Goal: Obtain resource: Download file/media

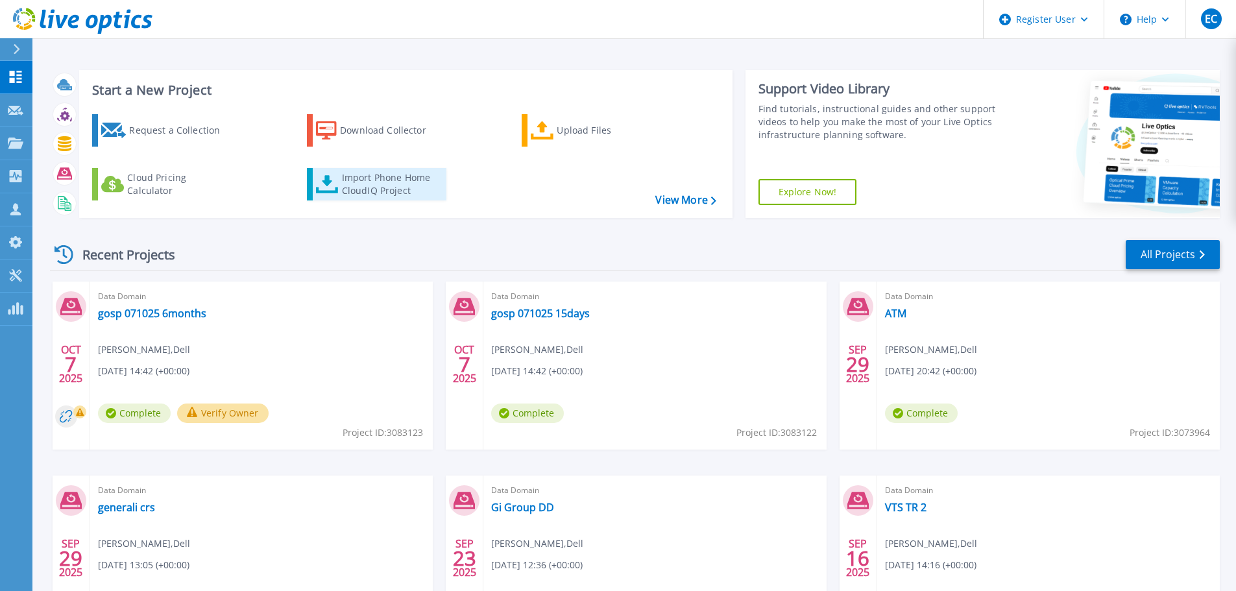
click at [380, 179] on div "Import Phone Home CloudIQ Project" at bounding box center [392, 184] width 101 height 26
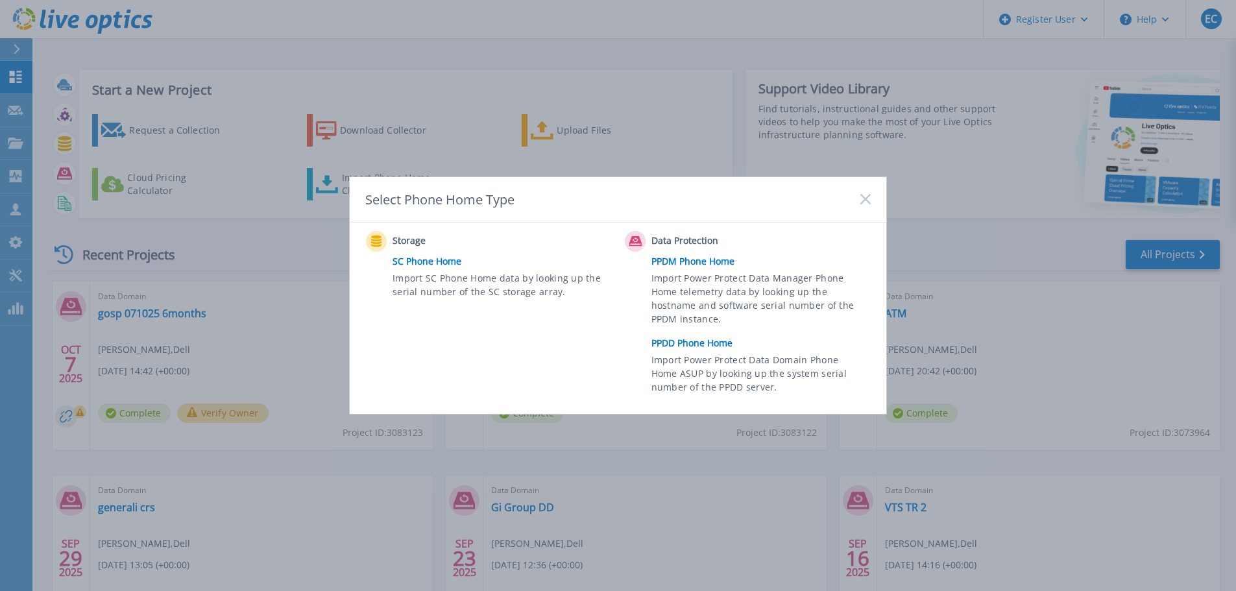
click at [705, 343] on link "PPDD Phone Home" at bounding box center [764, 343] width 226 height 19
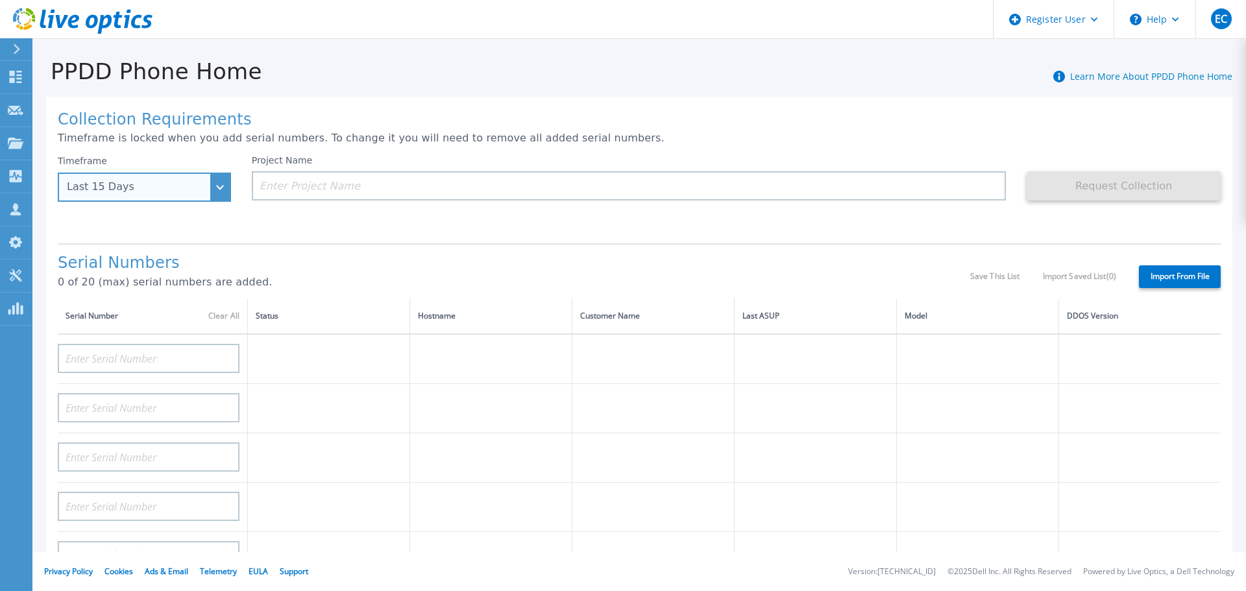
click at [219, 192] on div "Last 15 Days" at bounding box center [144, 187] width 173 height 29
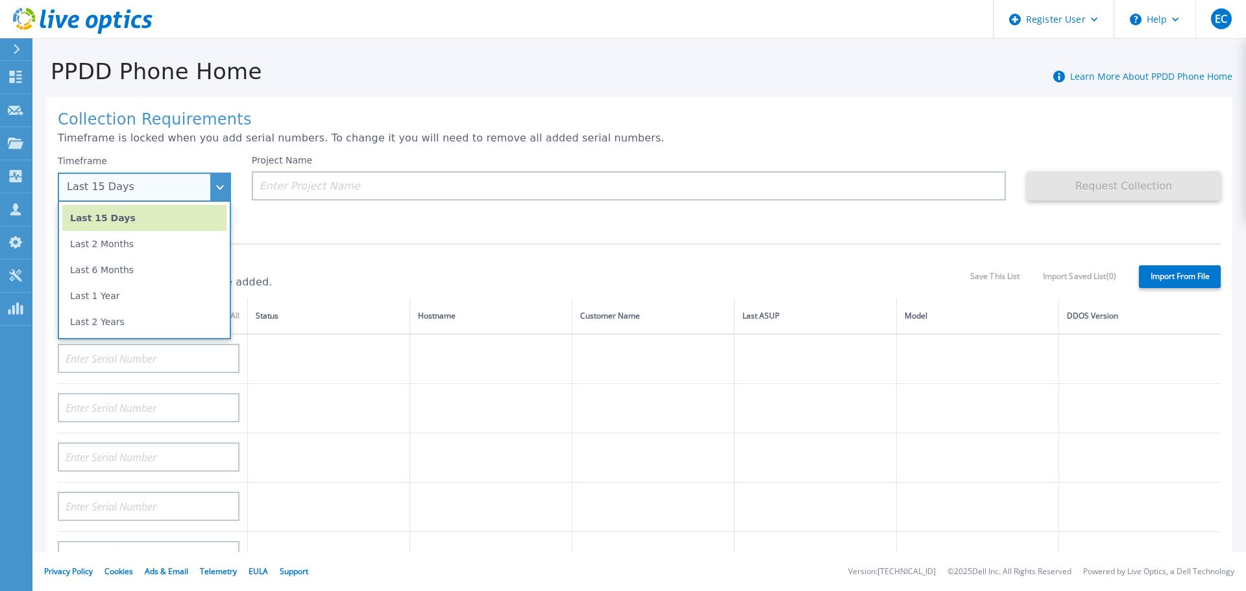
click at [176, 223] on li "Last 15 Days" at bounding box center [144, 218] width 164 height 26
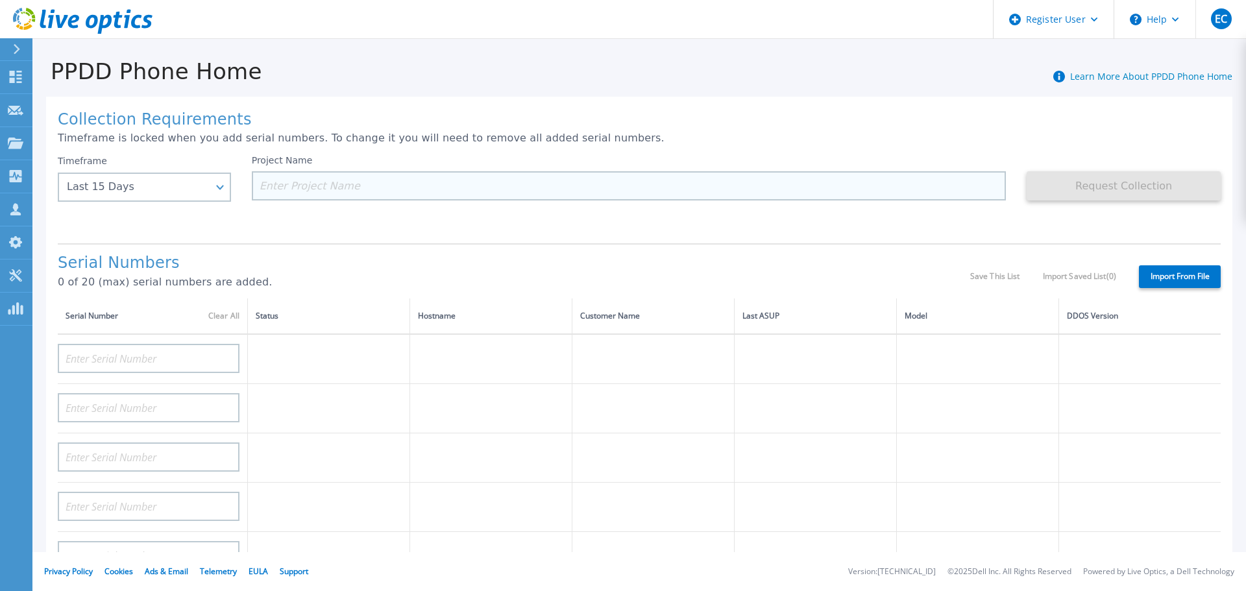
click at [314, 178] on input at bounding box center [629, 185] width 755 height 29
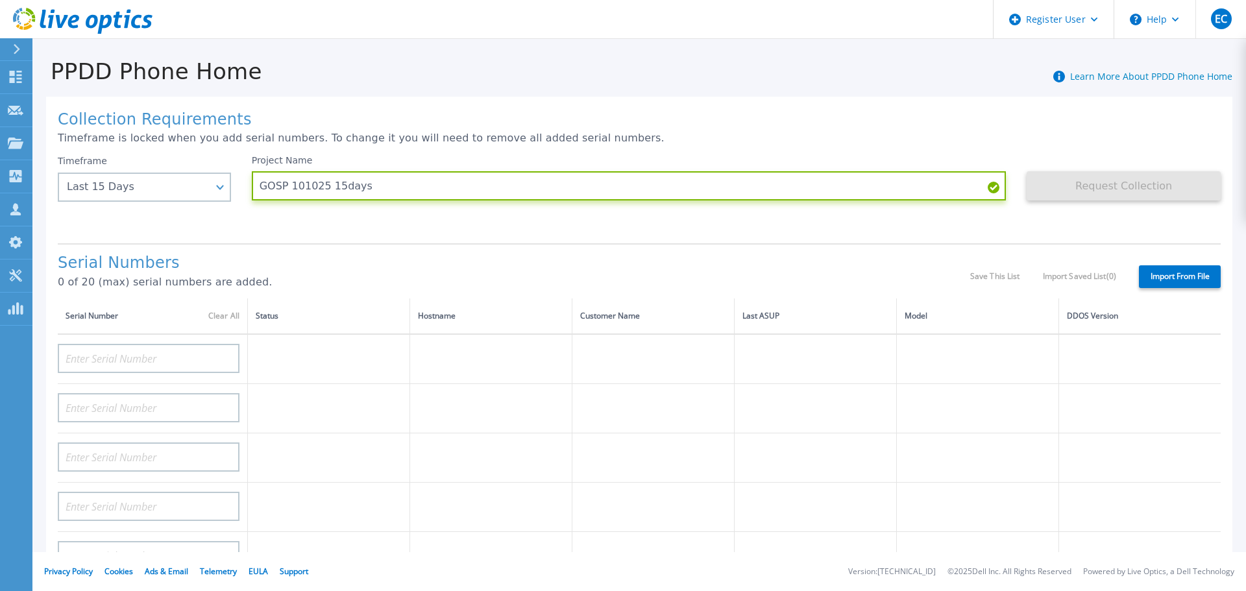
type input "GOSP 101025 15days"
click at [631, 227] on div "Project Name GOSP 101025 15days" at bounding box center [639, 194] width 775 height 78
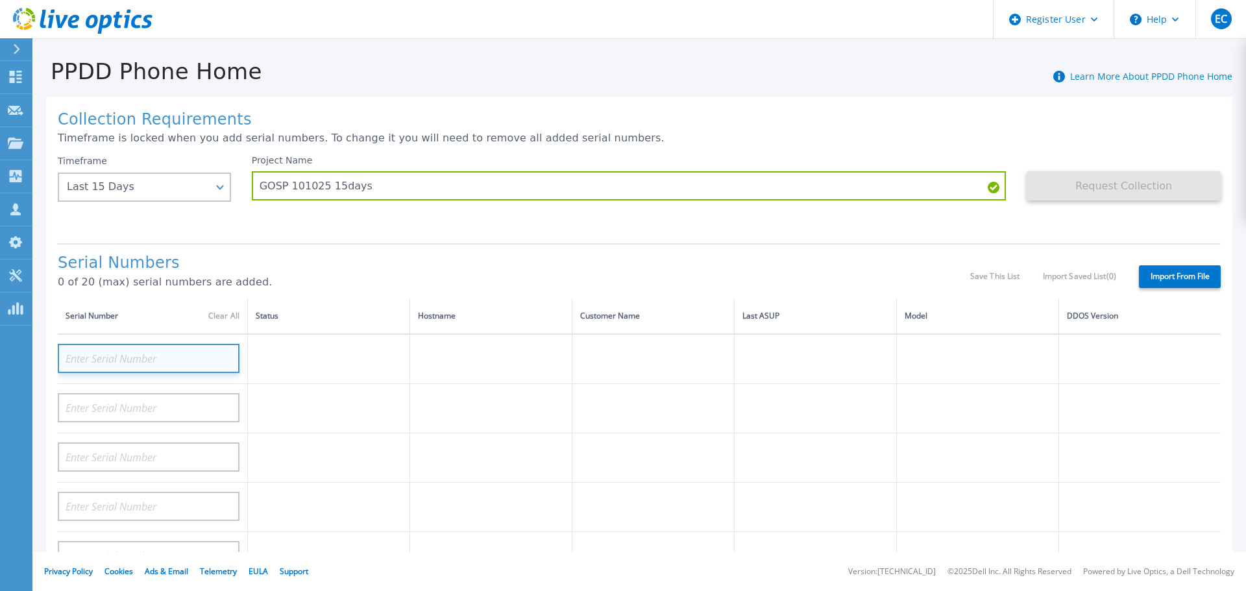
click at [184, 354] on input at bounding box center [149, 358] width 182 height 29
paste input "CRK00244317710"
type input "CRK00244317710"
click at [348, 260] on h1 "Serial Numbers" at bounding box center [514, 263] width 912 height 18
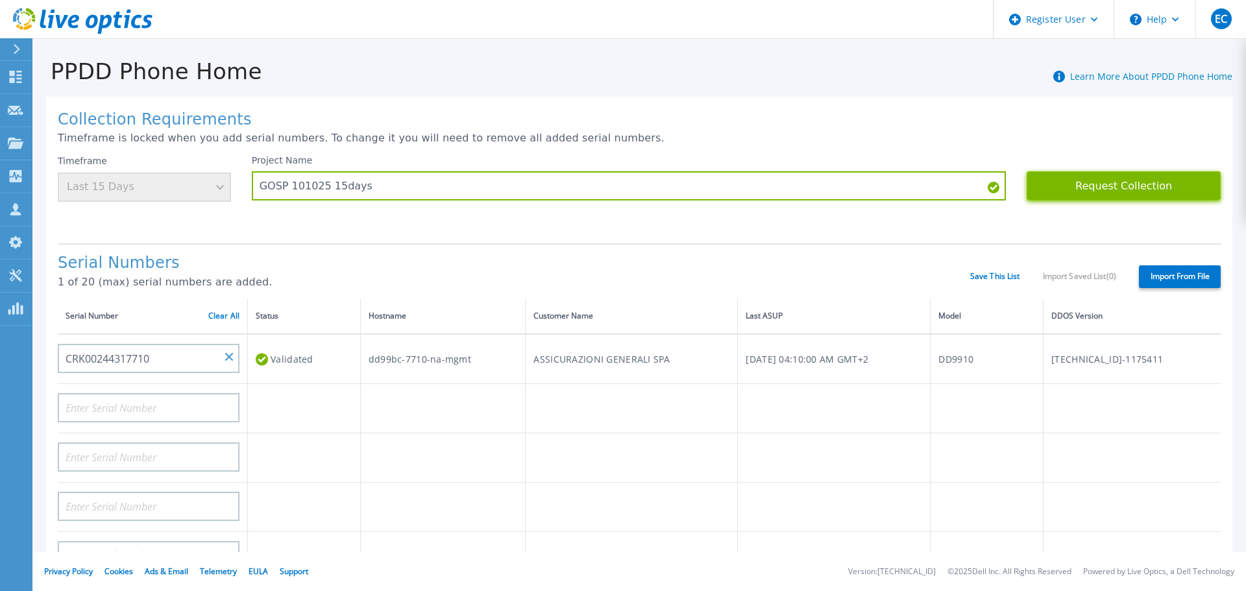
click at [1111, 185] on button "Request Collection" at bounding box center [1123, 185] width 194 height 29
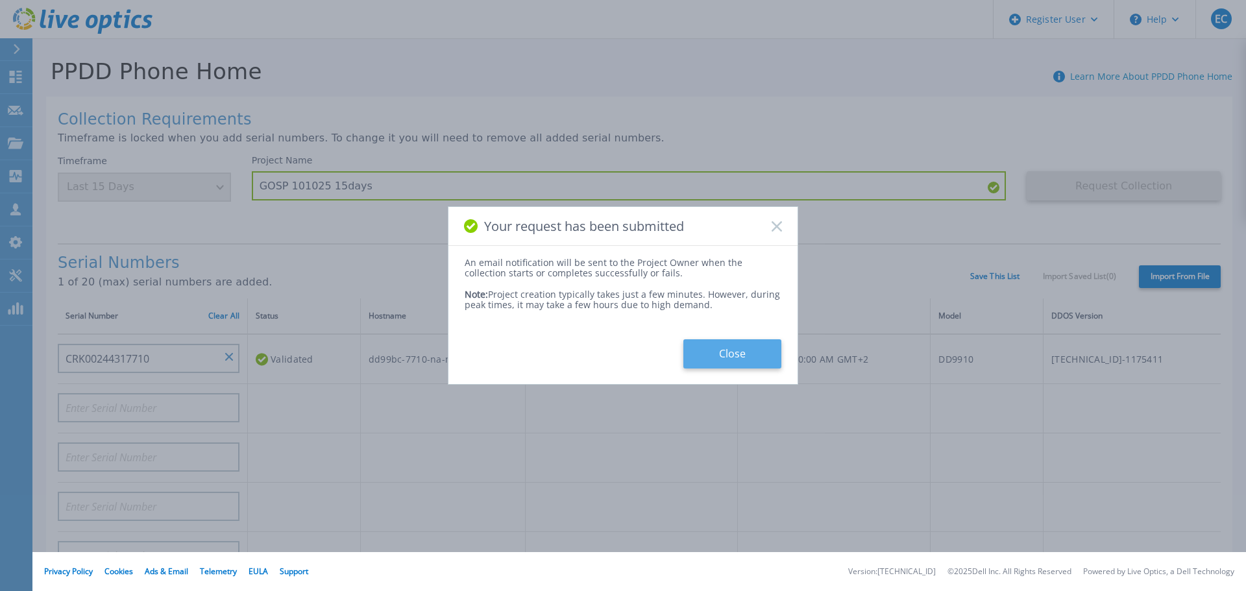
click at [747, 360] on button "Close" at bounding box center [732, 353] width 98 height 29
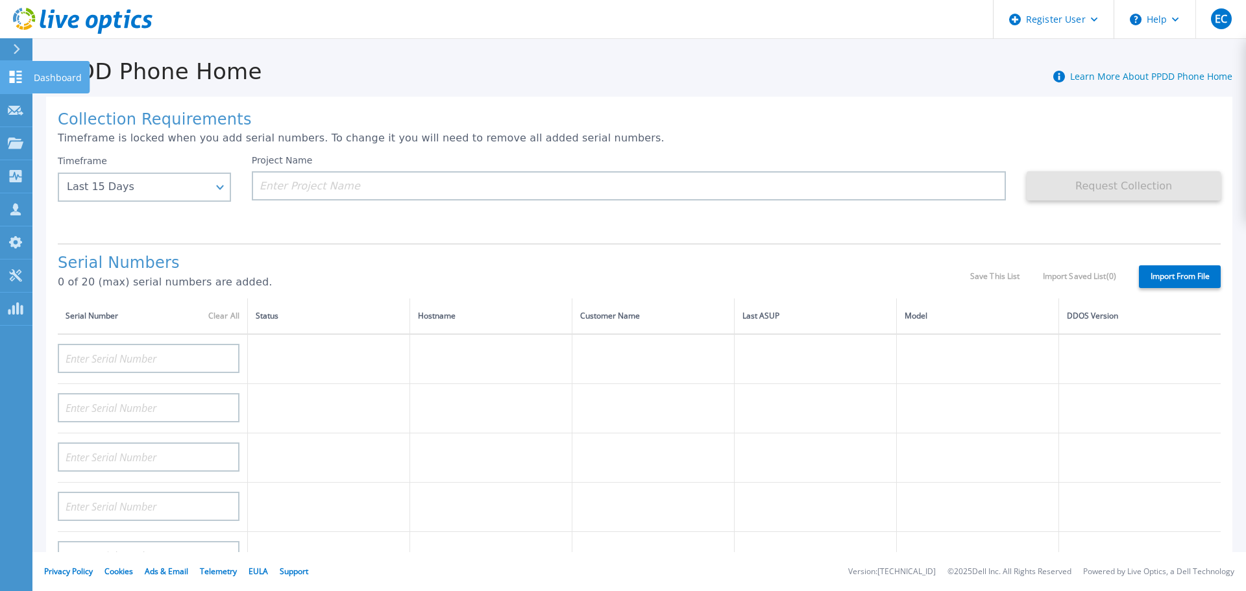
click at [21, 82] on icon at bounding box center [16, 77] width 12 height 12
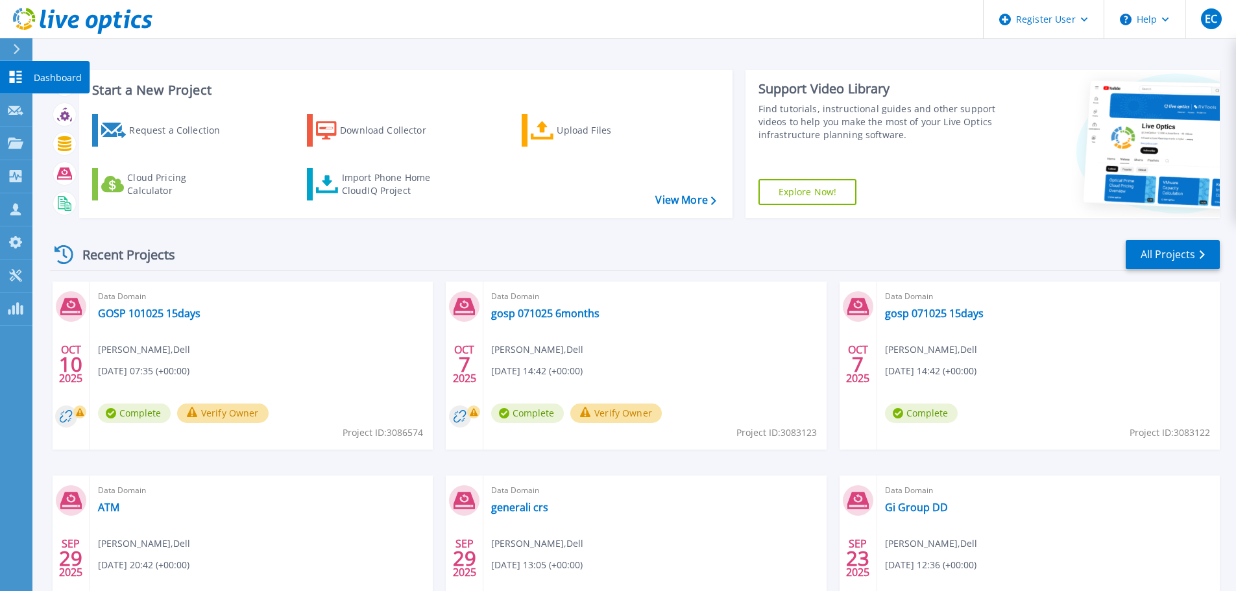
click at [17, 75] on icon at bounding box center [16, 77] width 12 height 12
click at [158, 313] on link "GOSP 101025 15days" at bounding box center [149, 313] width 103 height 13
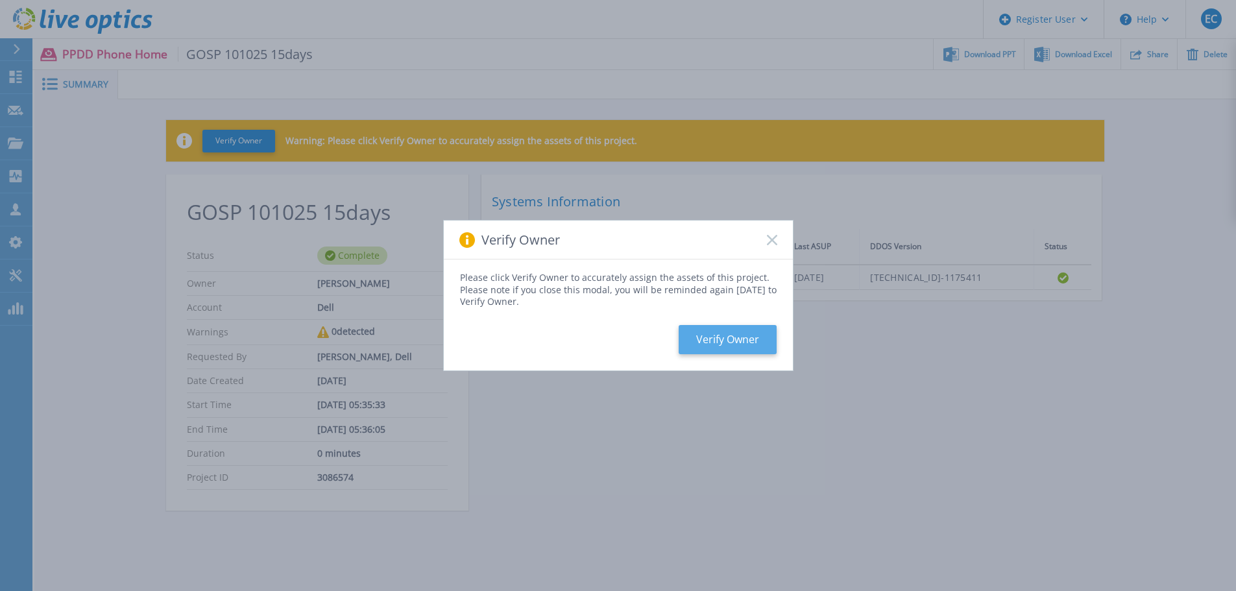
click at [718, 341] on button "Verify Owner" at bounding box center [728, 339] width 98 height 29
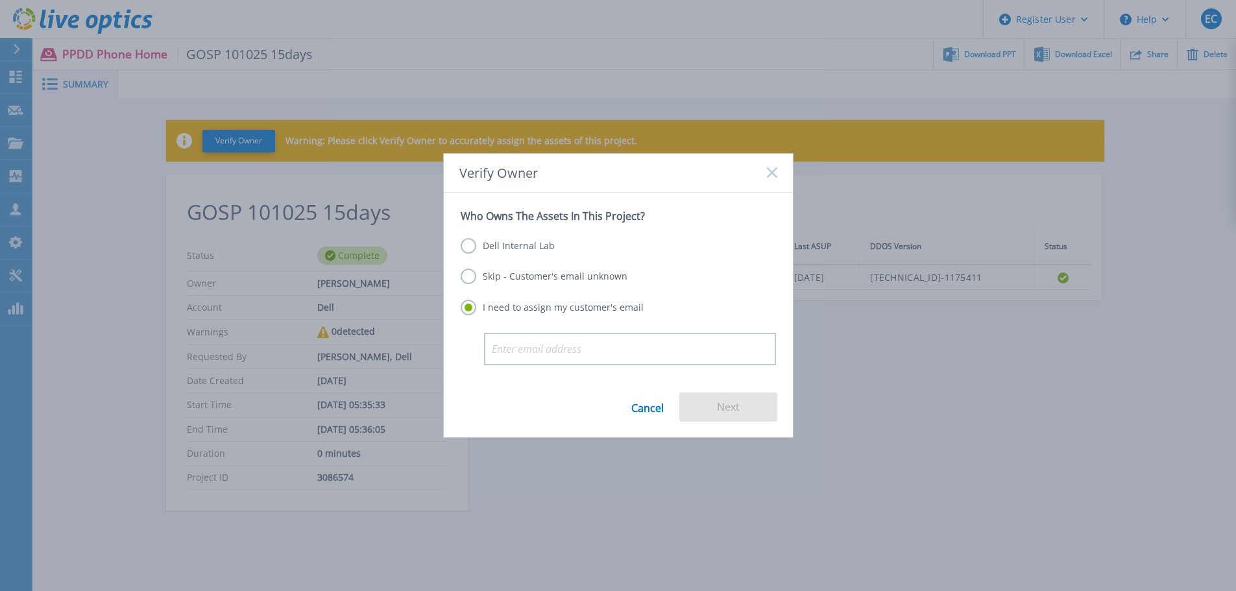
click at [470, 247] on label "Dell Internal Lab" at bounding box center [508, 246] width 94 height 16
click at [0, 0] on input "Dell Internal Lab" at bounding box center [0, 0] width 0 height 0
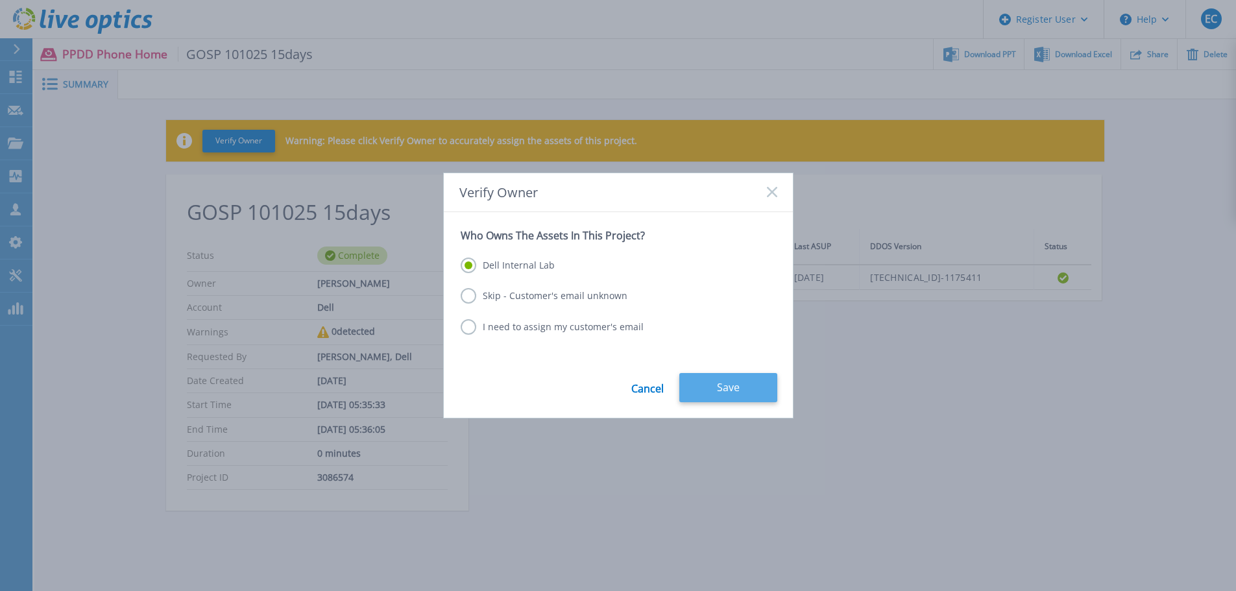
click at [730, 385] on button "Save" at bounding box center [728, 387] width 98 height 29
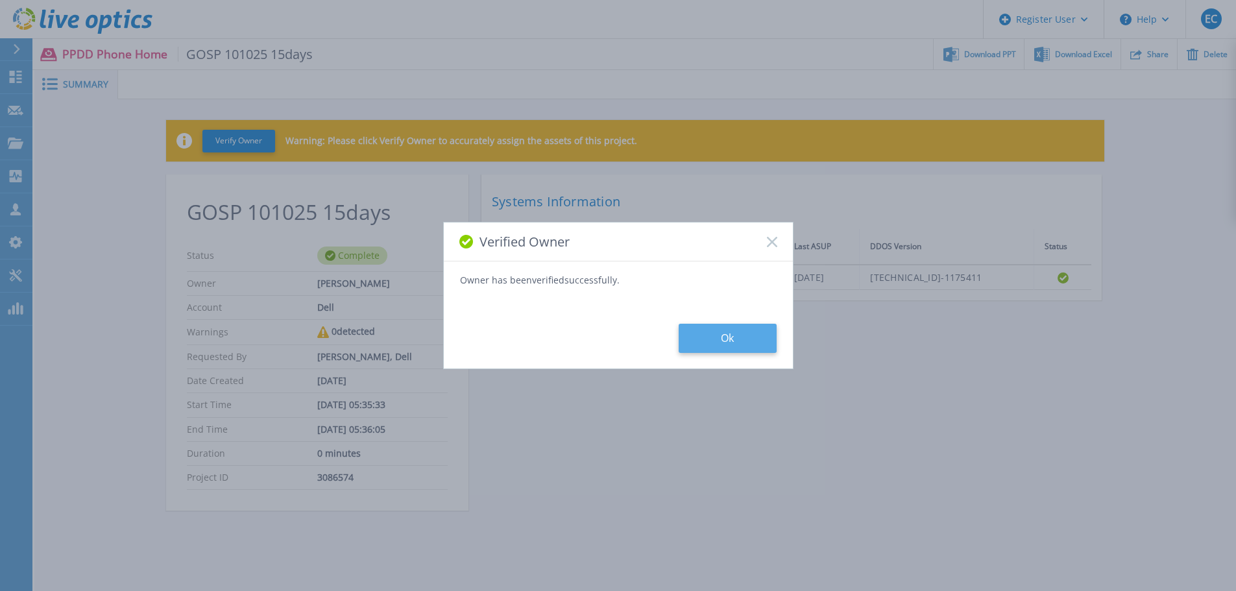
click at [744, 336] on button "Ok" at bounding box center [728, 338] width 98 height 29
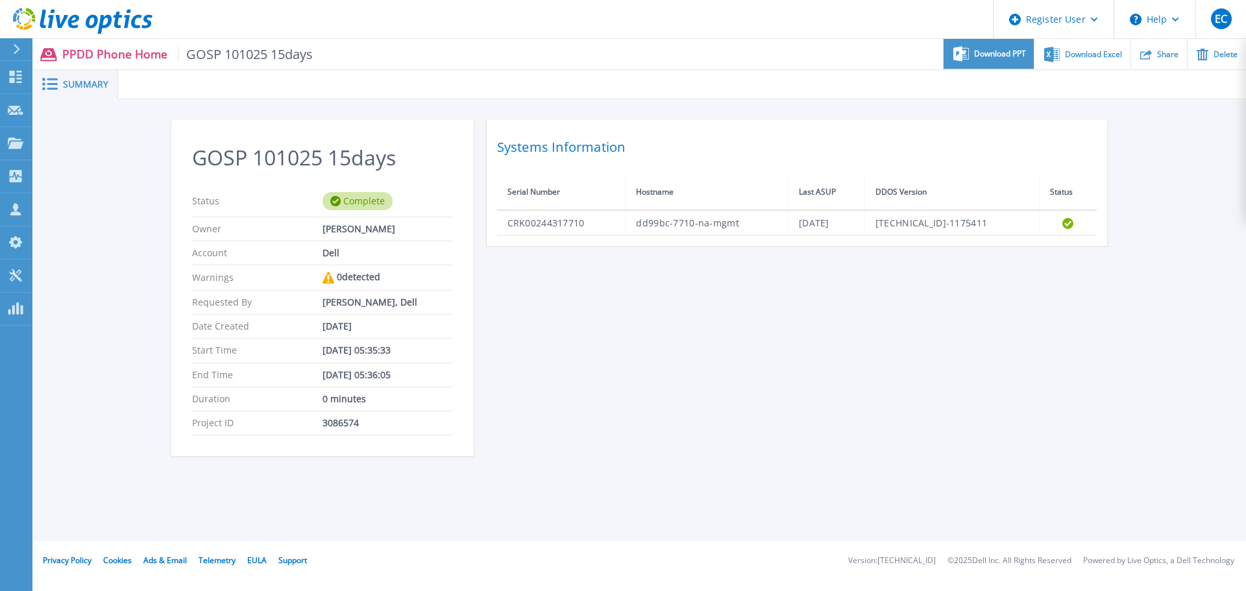
click at [1006, 61] on div "Download PPT" at bounding box center [988, 54] width 90 height 30
click at [1062, 56] on div "Download Excel" at bounding box center [1081, 54] width 95 height 30
